Goal: Check status: Check status

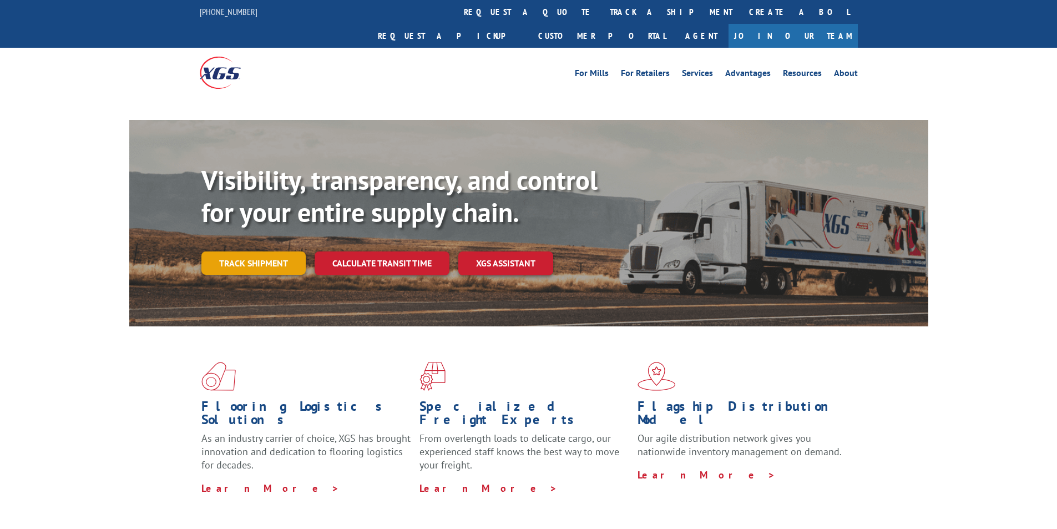
click at [256, 251] on link "Track shipment" at bounding box center [253, 262] width 104 height 23
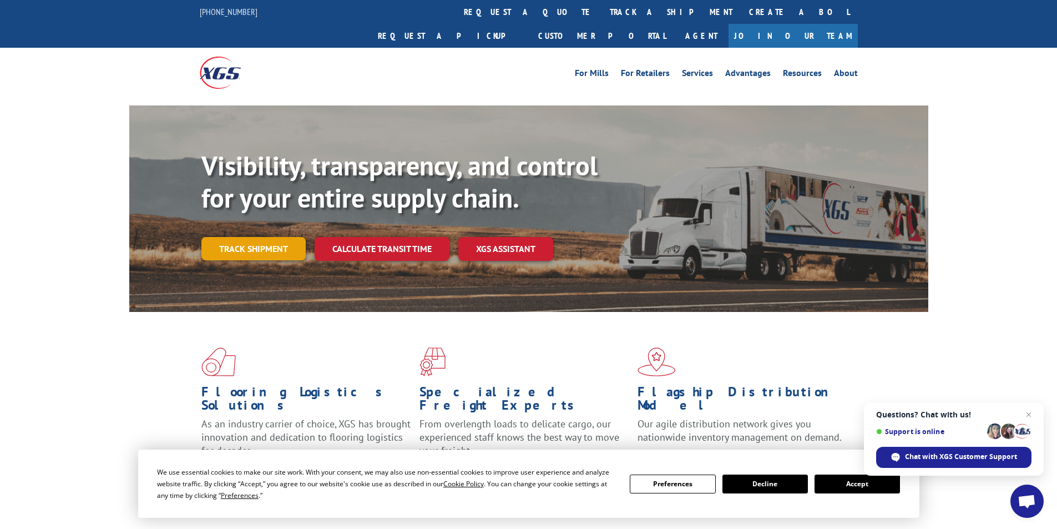
click at [270, 237] on link "Track shipment" at bounding box center [253, 248] width 104 height 23
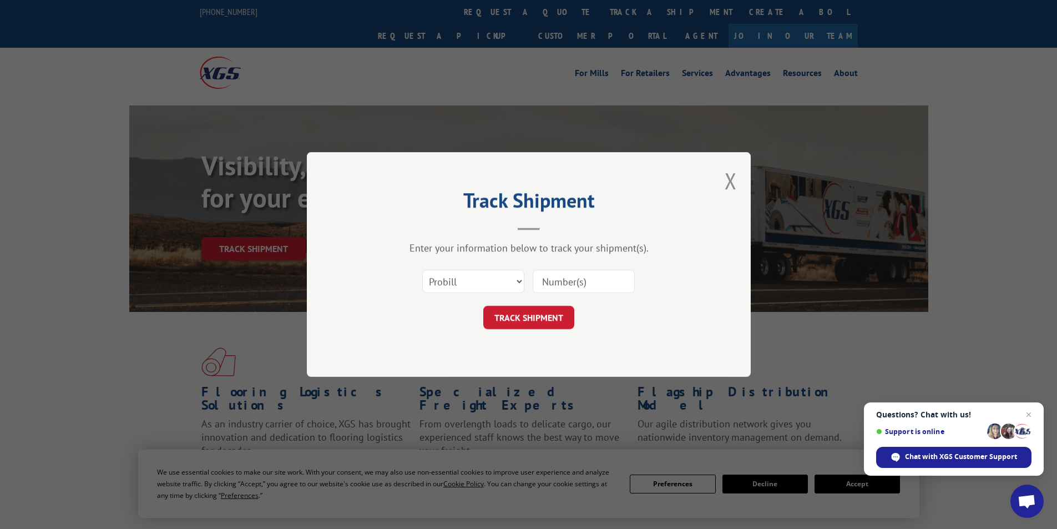
click at [570, 283] on input at bounding box center [584, 281] width 102 height 23
paste input "17027562"
type input "17027562"
click at [522, 324] on button "TRACK SHIPMENT" at bounding box center [528, 317] width 91 height 23
